Goal: Information Seeking & Learning: Learn about a topic

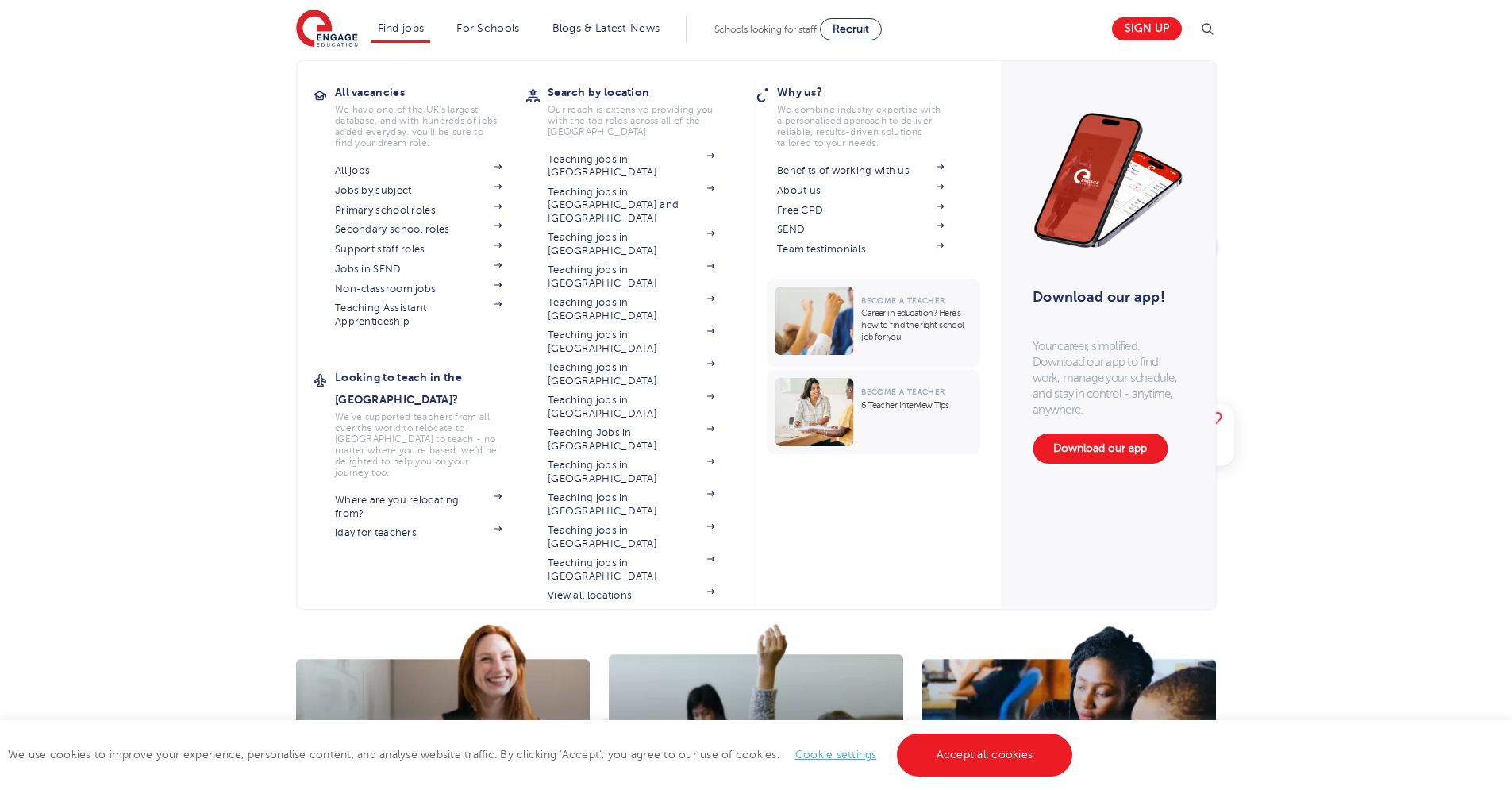
scroll to position [215, 0]
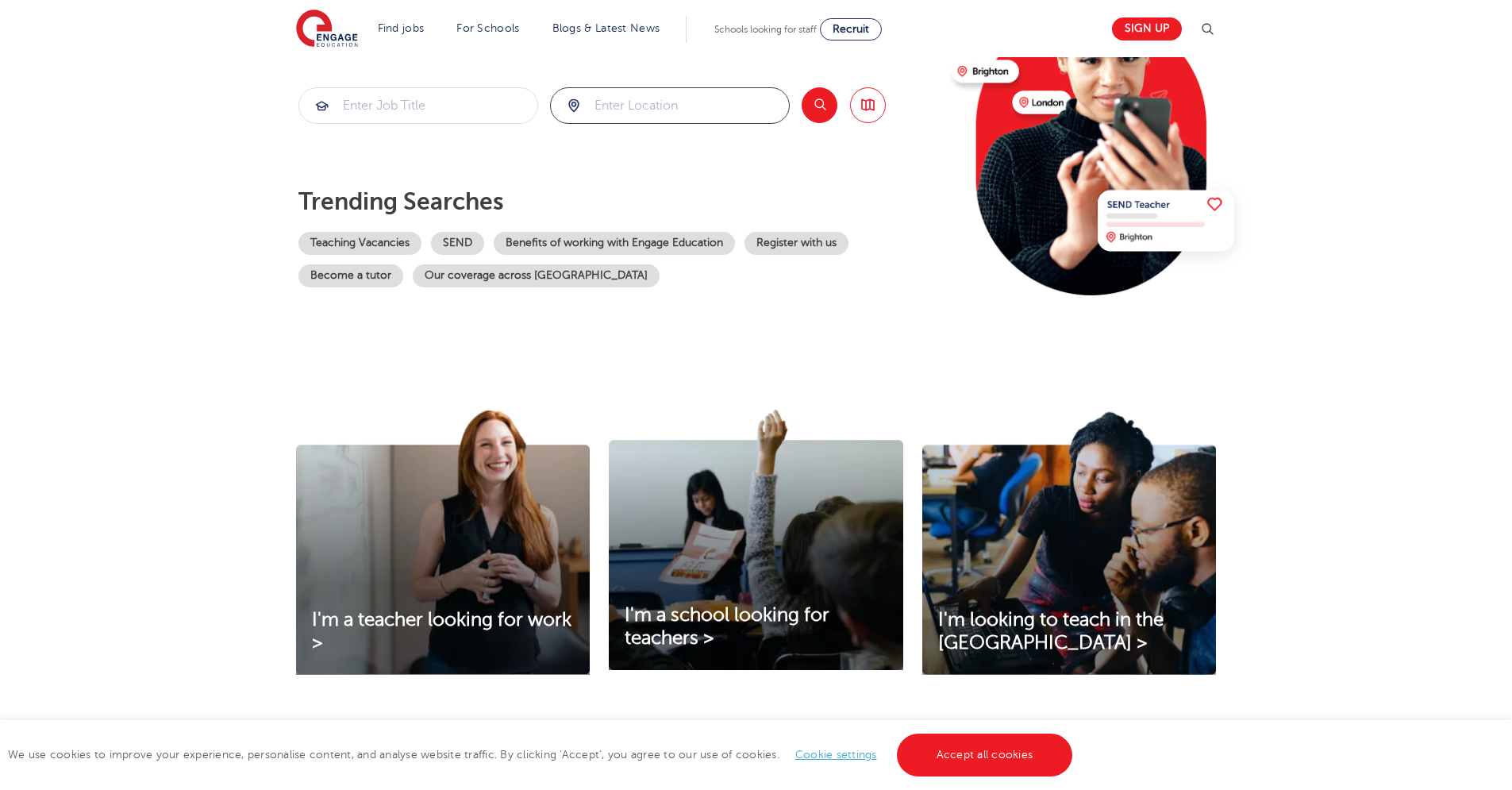
click at [624, 117] on input "search" at bounding box center [670, 106] width 238 height 35
type input "[GEOGRAPHIC_DATA]"
click button "Submit" at bounding box center [0, 0] width 0 height 0
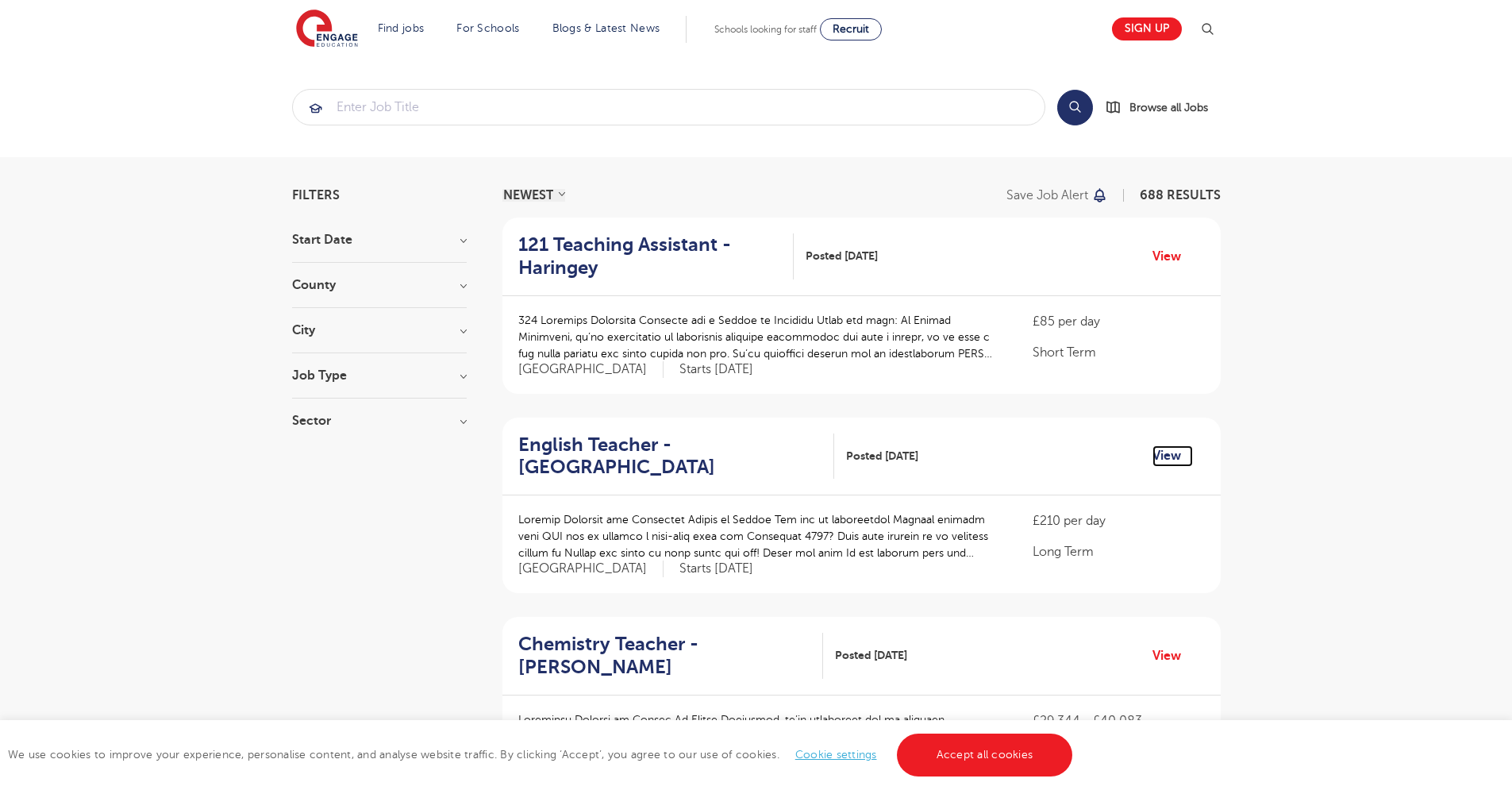
click at [1171, 445] on link "View" at bounding box center [1172, 455] width 40 height 21
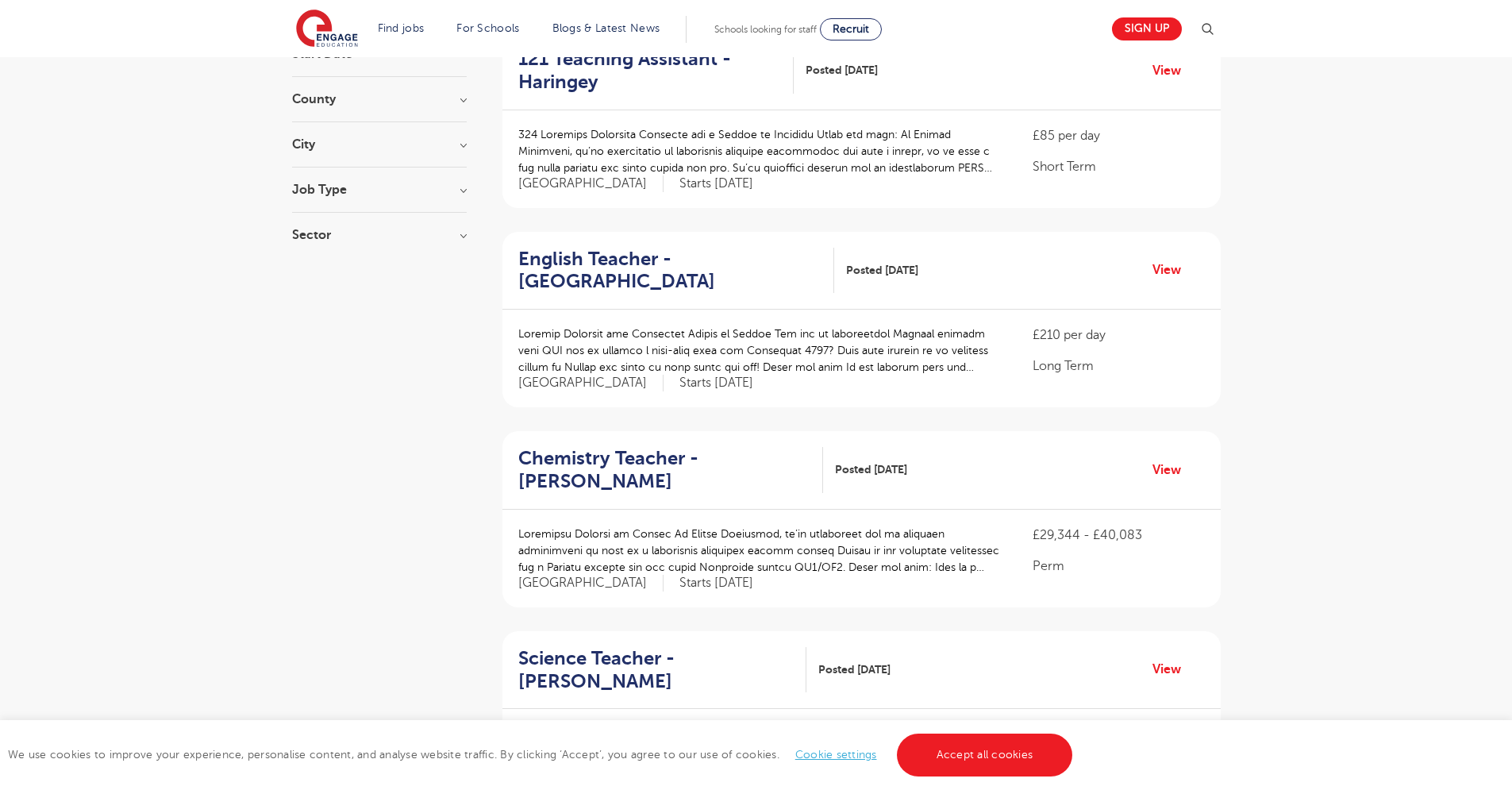
scroll to position [750, 0]
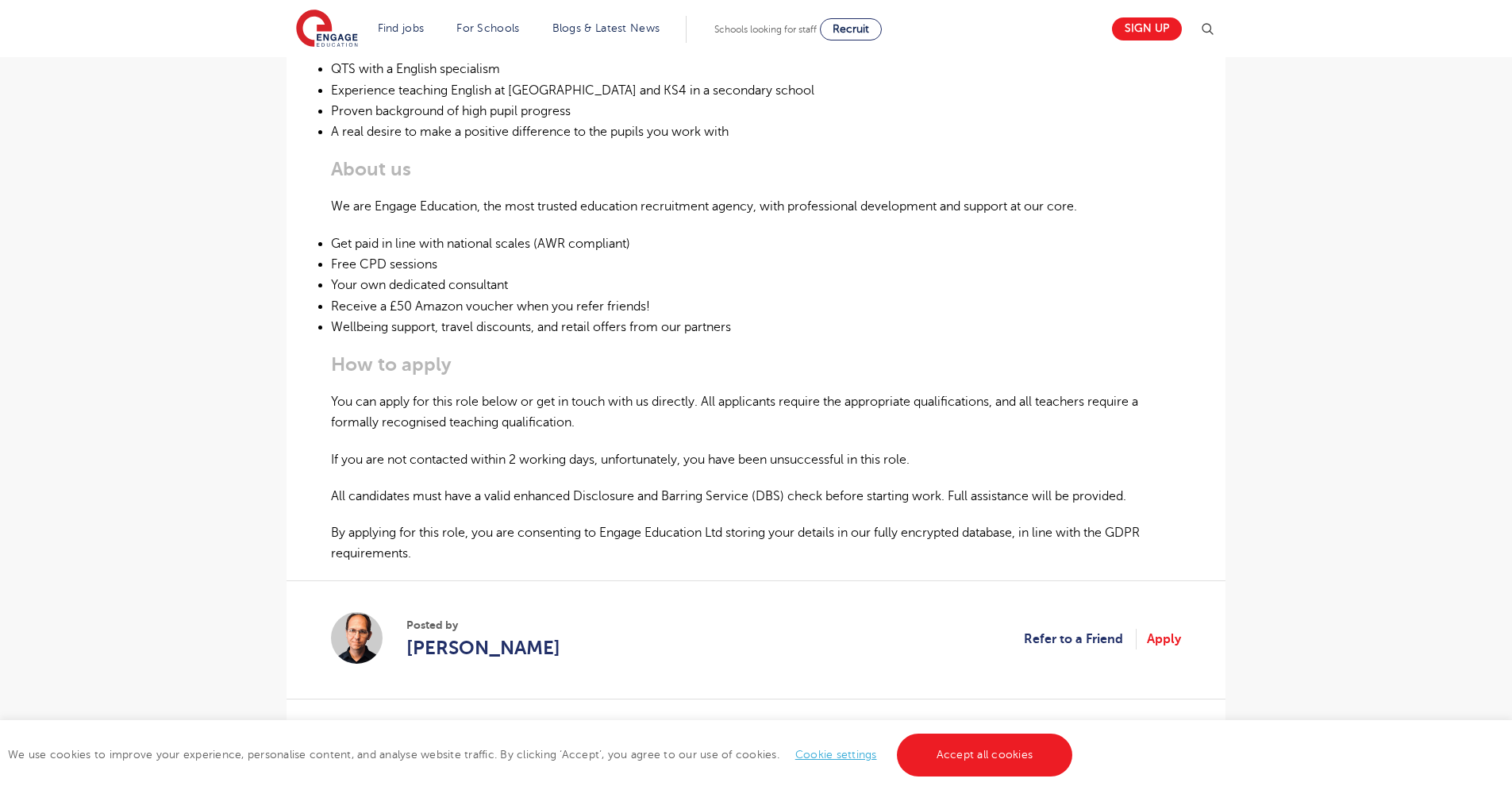
scroll to position [215, 0]
